Goal: Check status: Check status

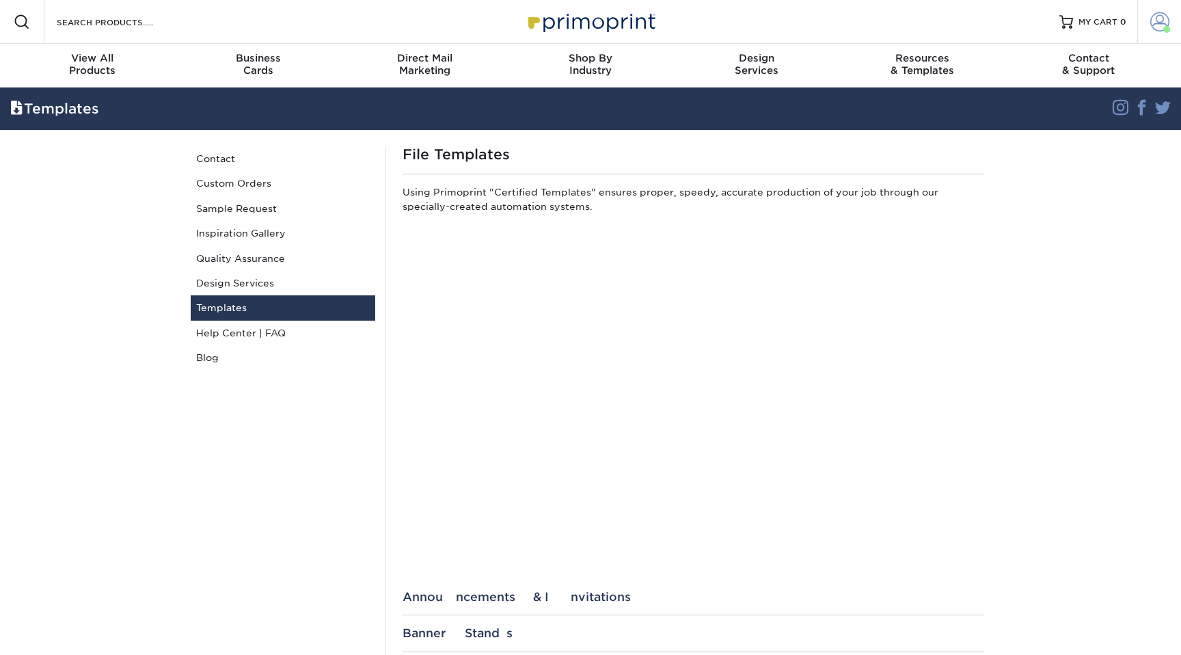
click at [1140, 19] on link "Account" at bounding box center [1159, 22] width 44 height 44
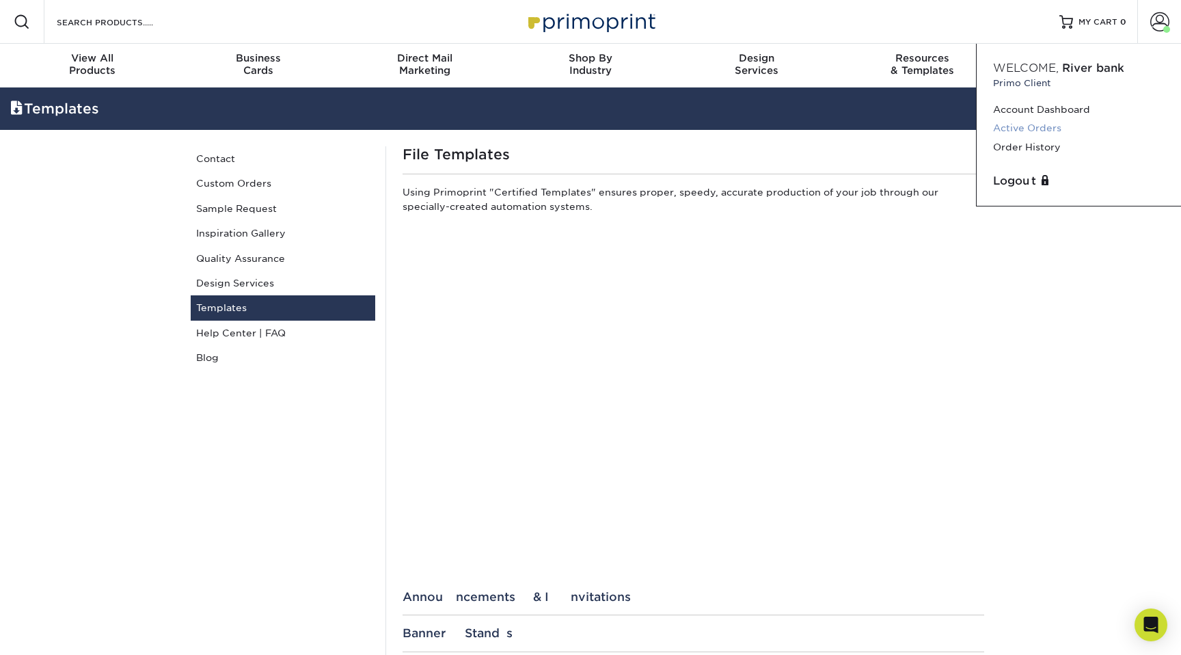
click at [1045, 129] on link "Active Orders" at bounding box center [1078, 128] width 171 height 18
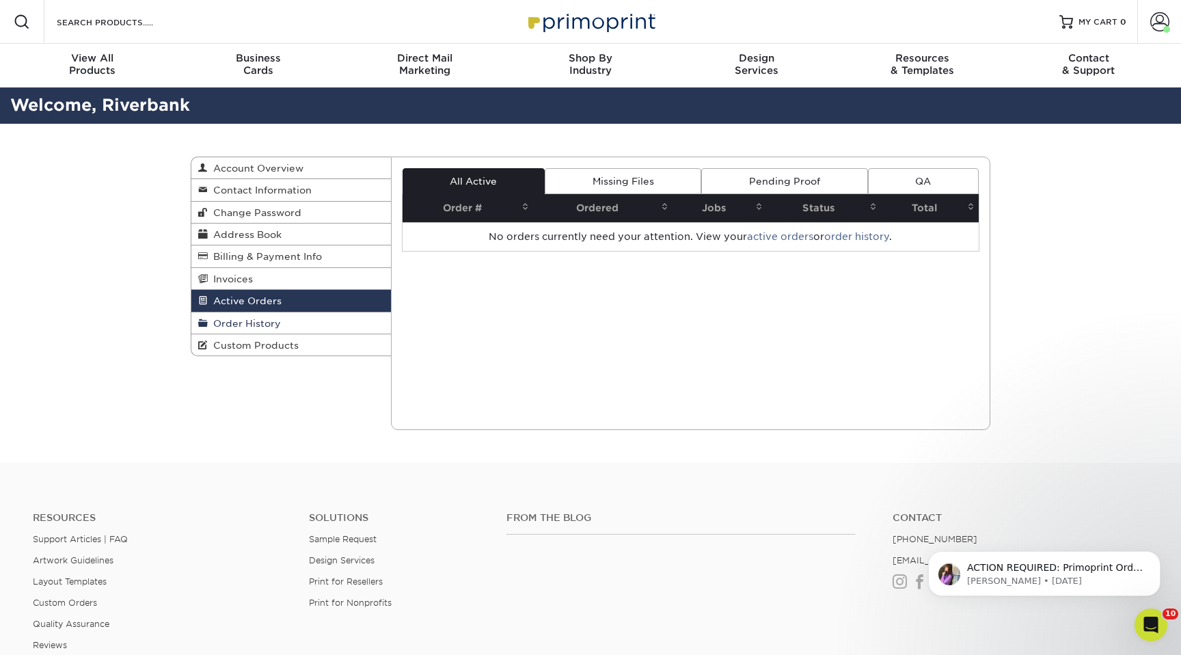
click at [279, 328] on span "Order History" at bounding box center [244, 323] width 73 height 11
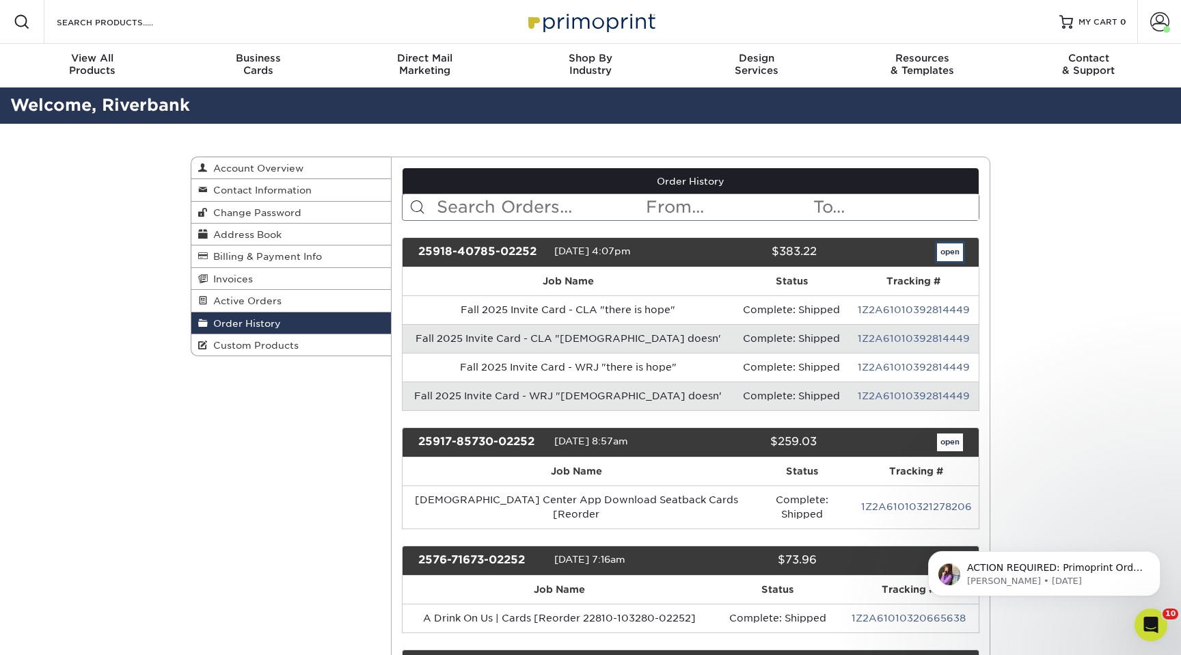
click at [947, 250] on link "open" at bounding box center [950, 252] width 26 height 18
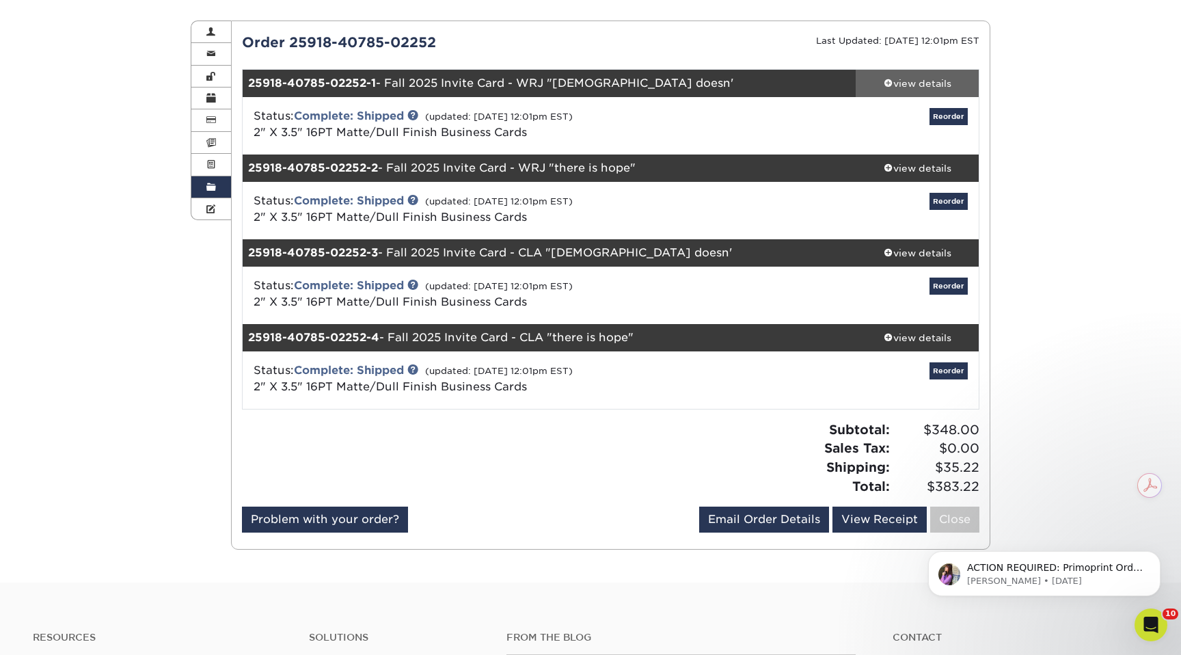
scroll to position [166, 0]
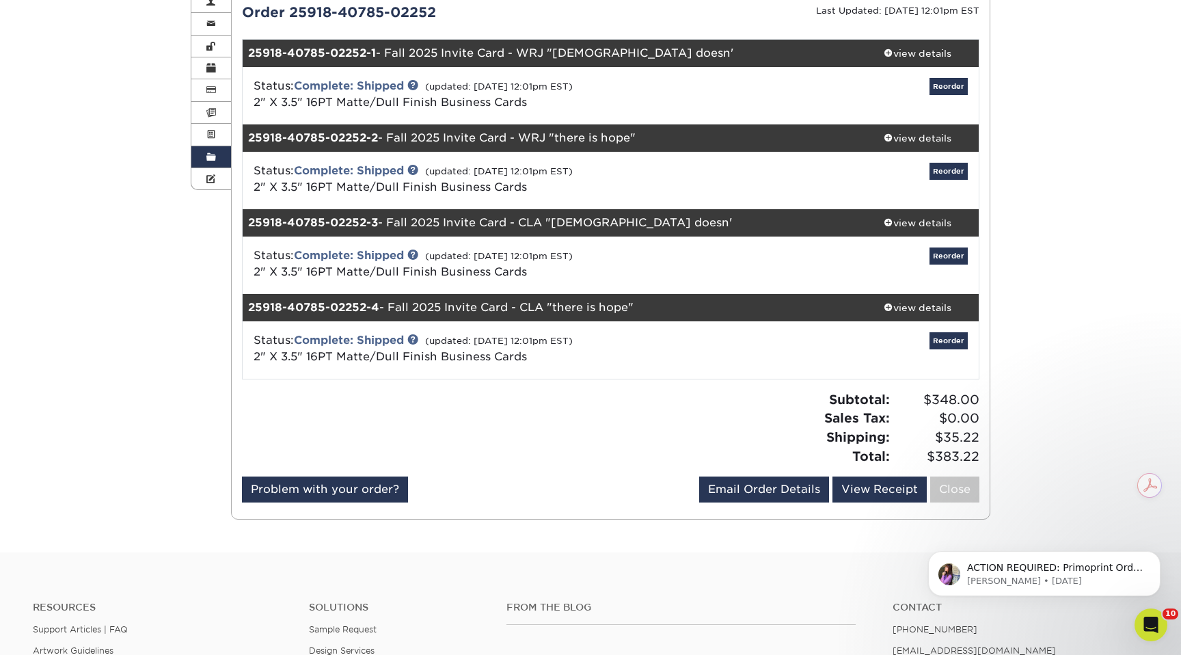
click at [885, 473] on div "Subtotal: $348.00 Sales Tax: $0.00 Shipping: $35.22 Total: $383.22" at bounding box center [611, 433] width 758 height 86
click at [886, 492] on link "View Receipt" at bounding box center [879, 489] width 94 height 26
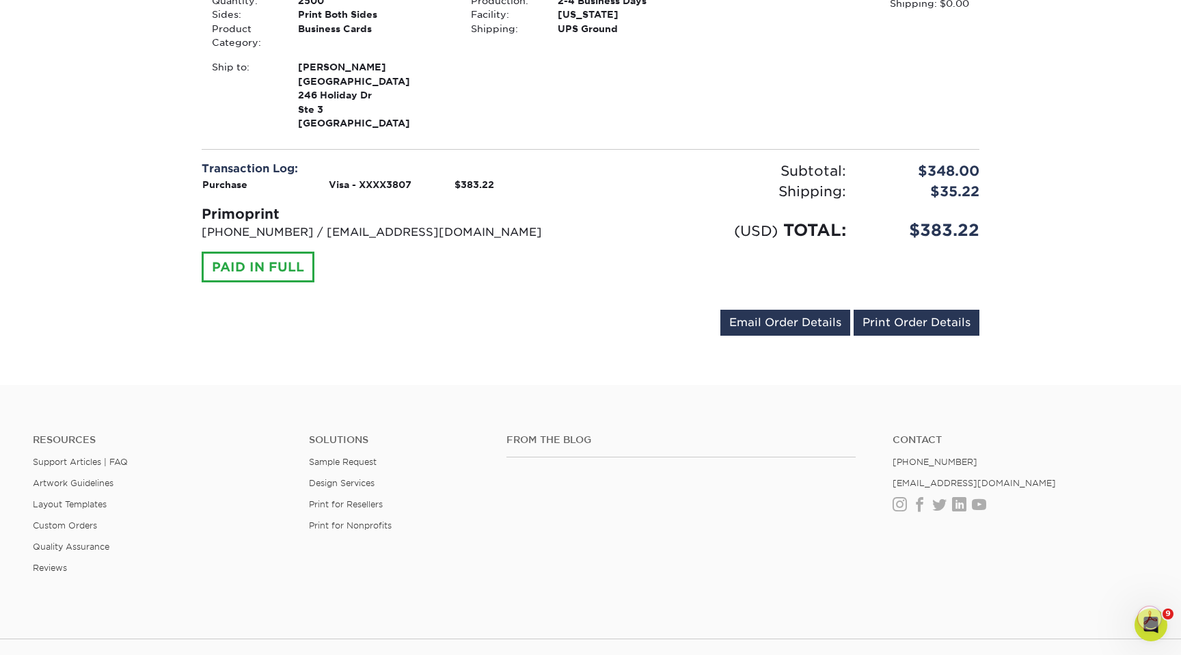
scroll to position [965, 0]
